Goal: Use online tool/utility: Utilize a website feature to perform a specific function

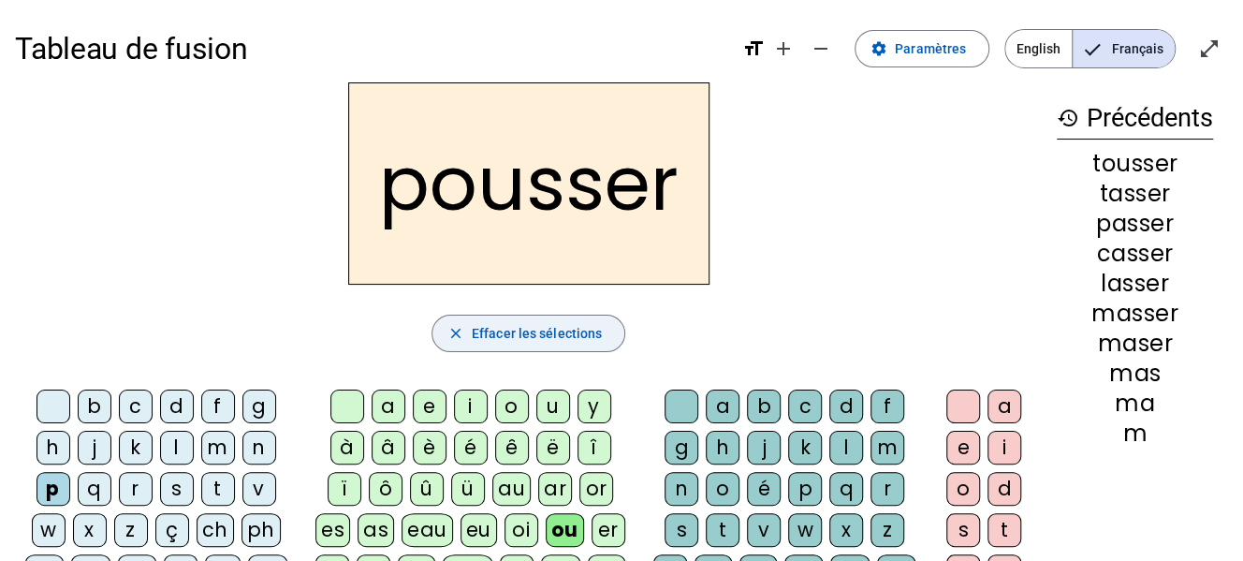
click at [587, 322] on span "Effacer les sélections" at bounding box center [537, 333] width 130 height 22
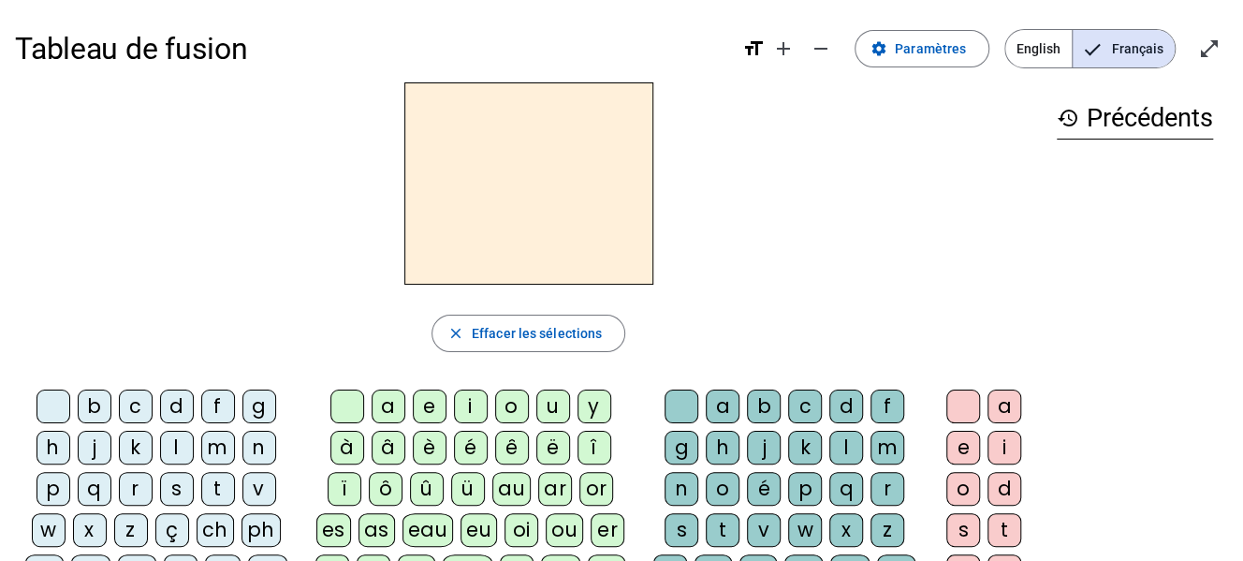
click at [218, 460] on div "m" at bounding box center [218, 448] width 34 height 34
click at [388, 407] on div "a" at bounding box center [389, 407] width 34 height 34
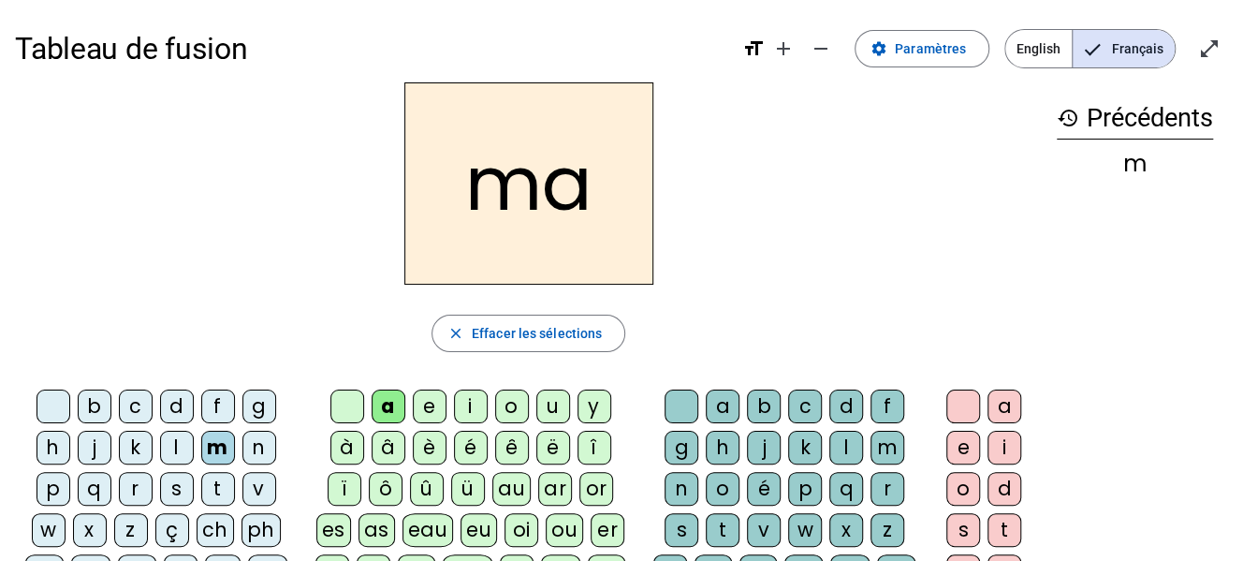
click at [674, 526] on div "s" at bounding box center [682, 530] width 34 height 34
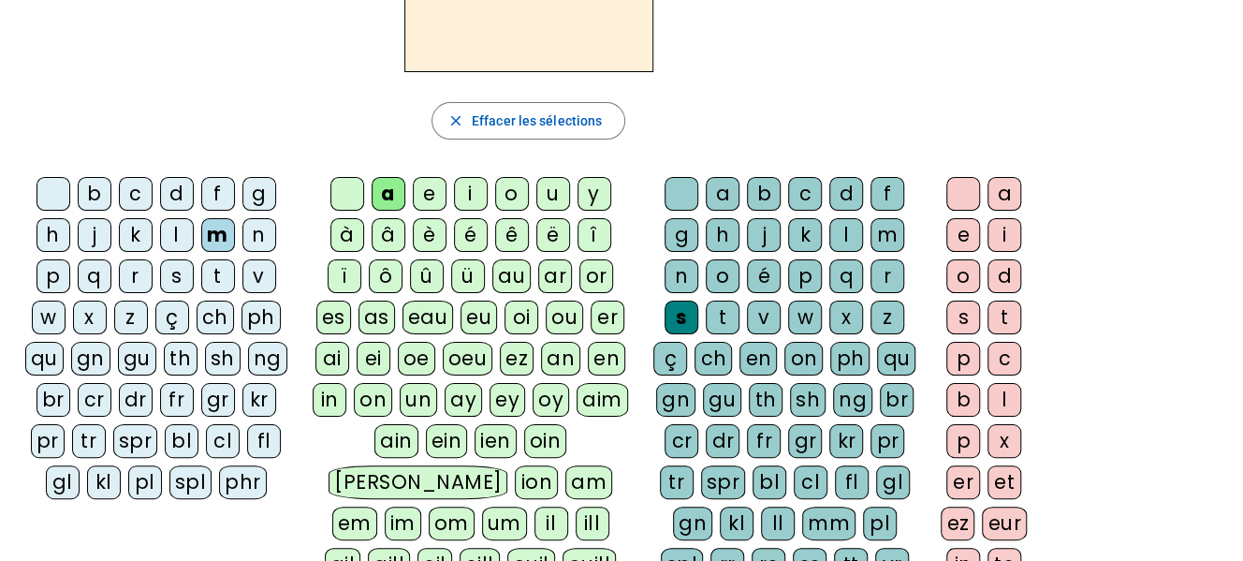
click at [966, 470] on div "er" at bounding box center [964, 482] width 34 height 34
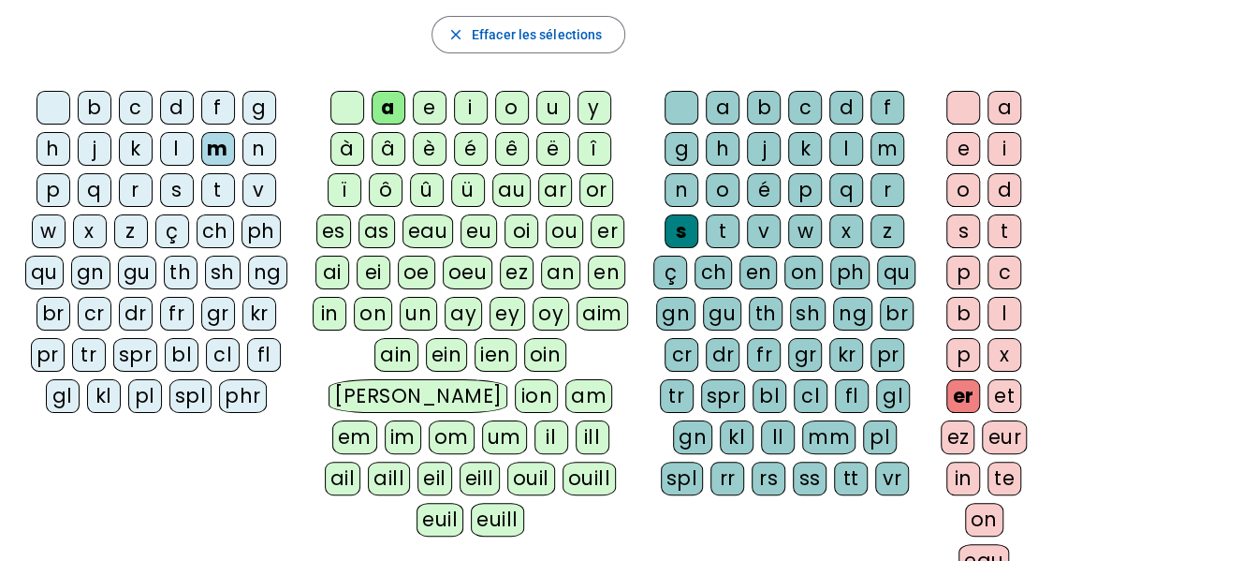
scroll to position [302, 0]
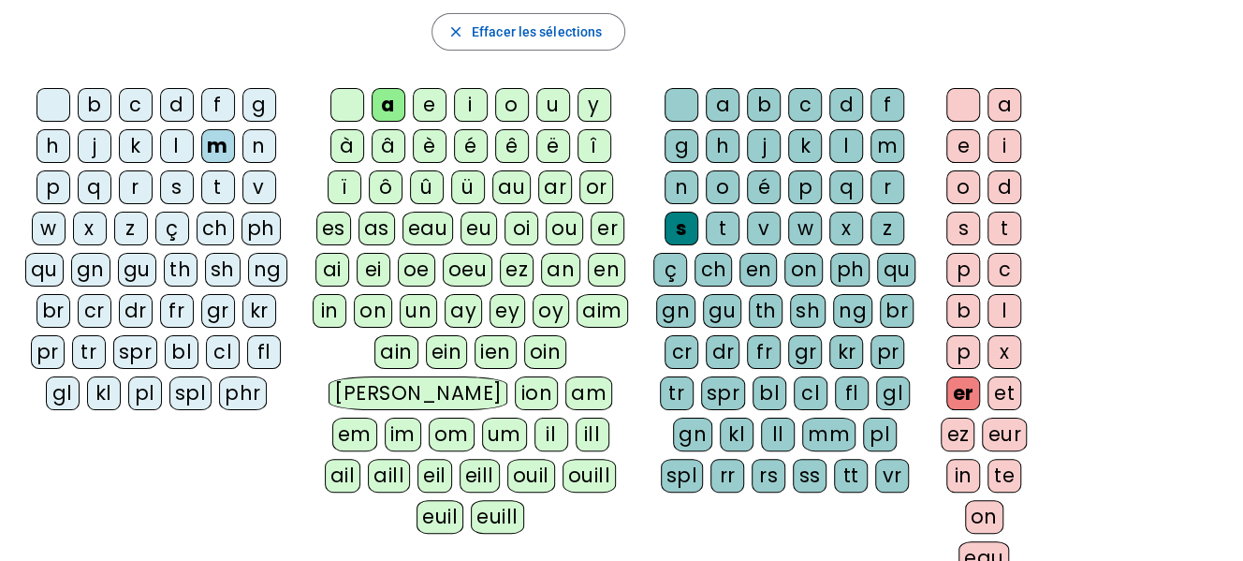
click at [815, 466] on div "ss" at bounding box center [810, 476] width 34 height 34
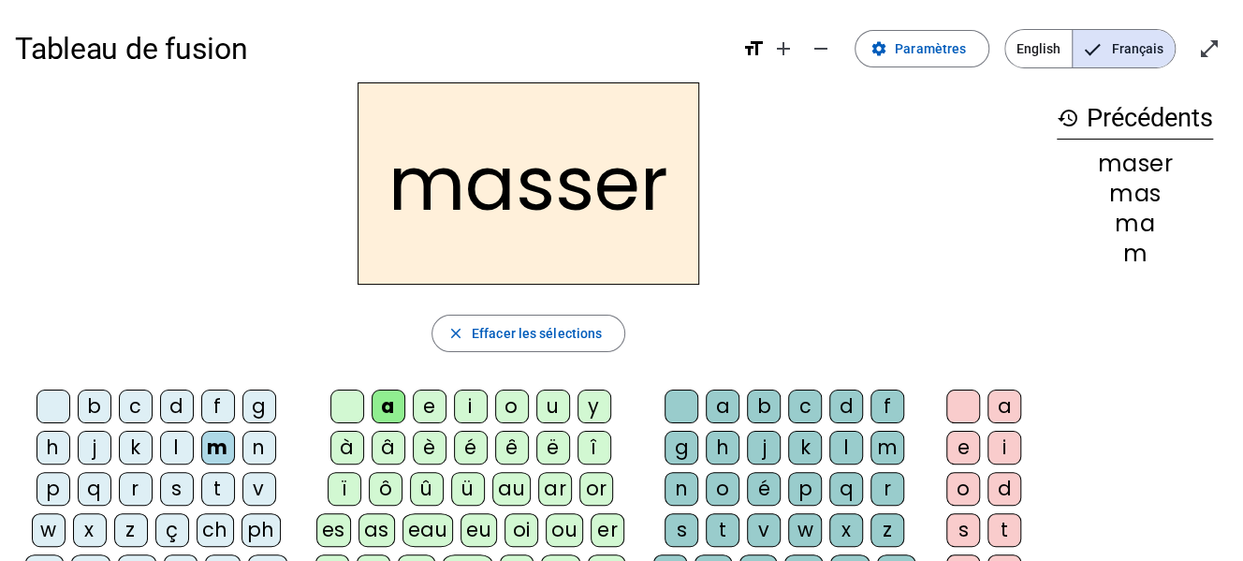
click at [172, 446] on div "l" at bounding box center [177, 448] width 34 height 34
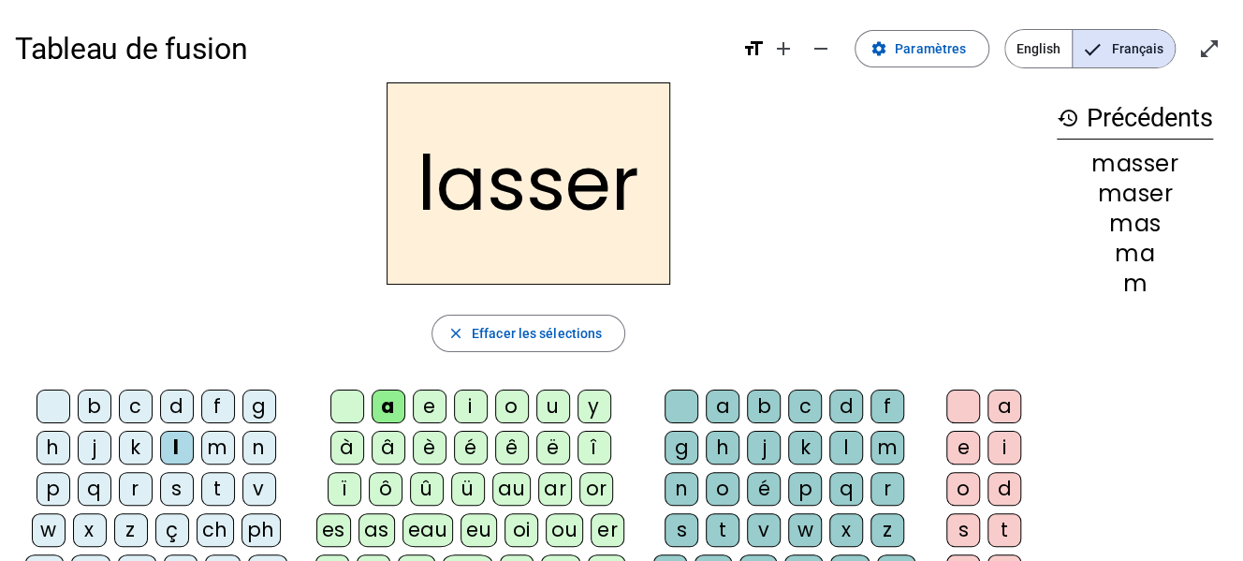
click at [132, 408] on div "c" at bounding box center [136, 407] width 34 height 34
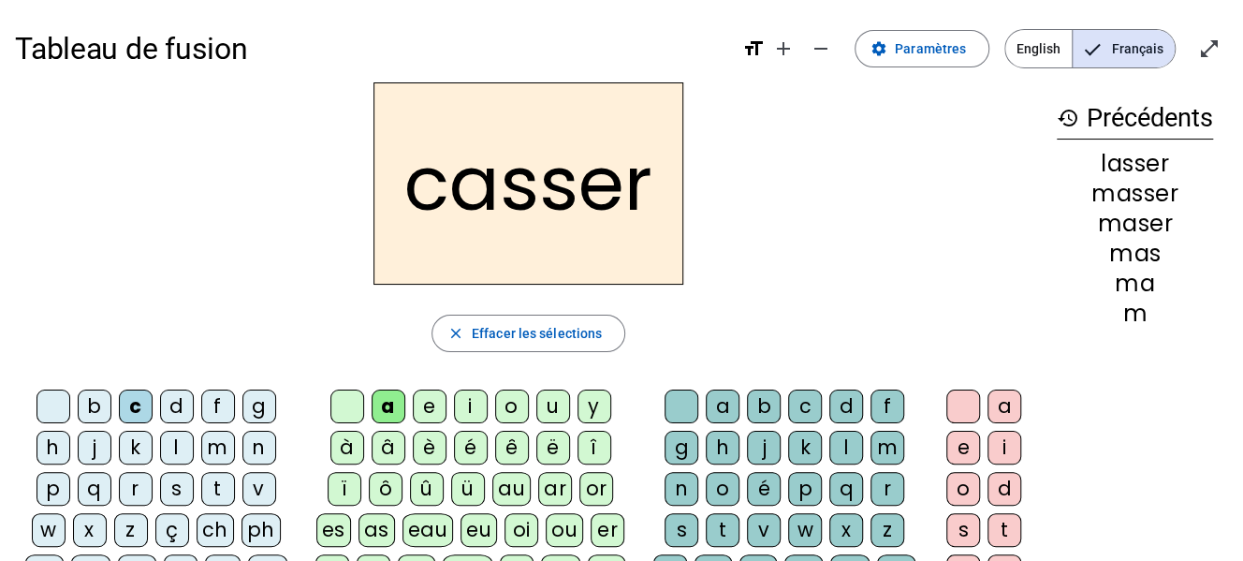
click at [49, 489] on div "p" at bounding box center [54, 489] width 34 height 34
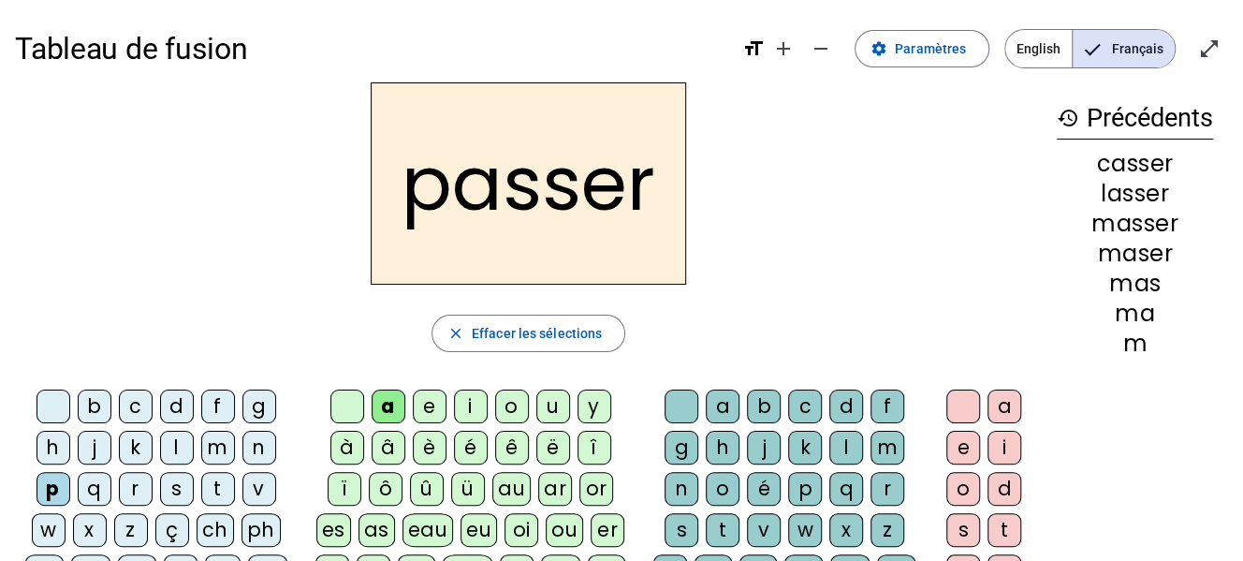
click at [221, 478] on div "t" at bounding box center [218, 489] width 34 height 34
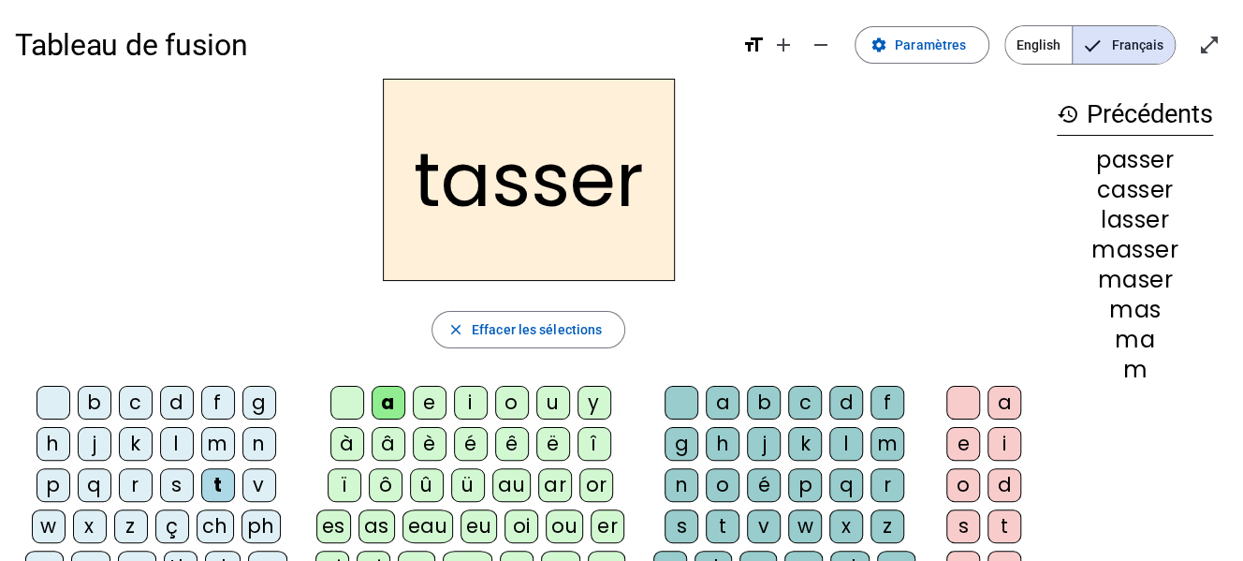
scroll to position [2, 0]
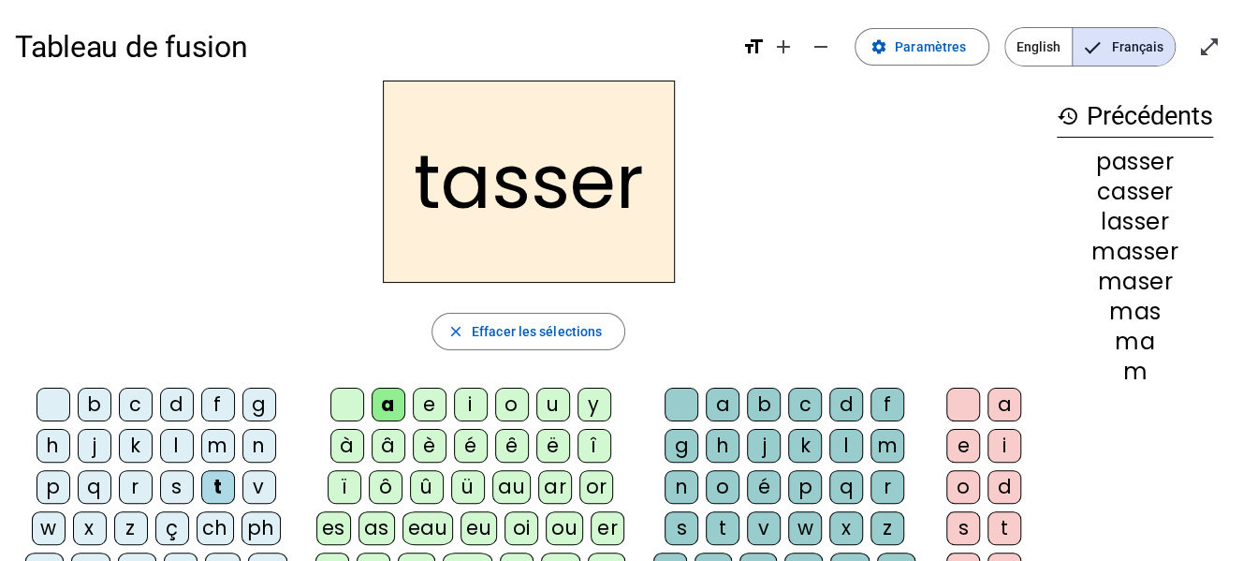
click at [560, 512] on div "ou" at bounding box center [564, 528] width 37 height 34
